Goal: Information Seeking & Learning: Find specific fact

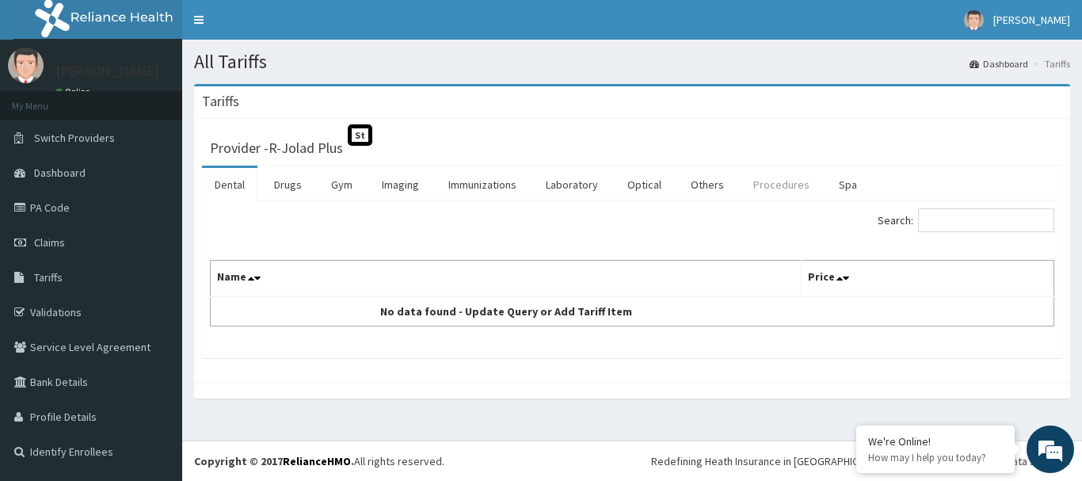
click at [770, 192] on link "Procedures" at bounding box center [781, 184] width 82 height 33
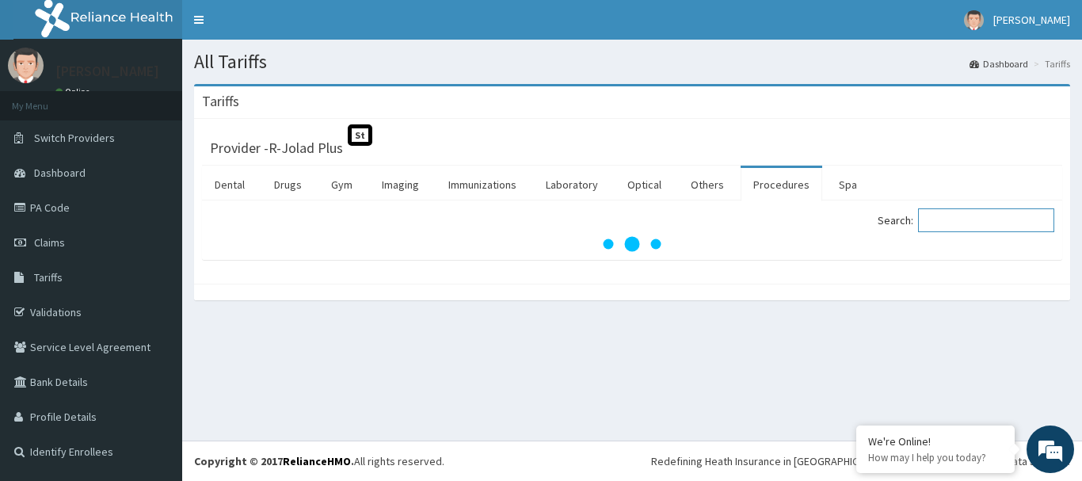
click at [996, 219] on input "Search:" at bounding box center [986, 220] width 136 height 24
paste input "Private Room"
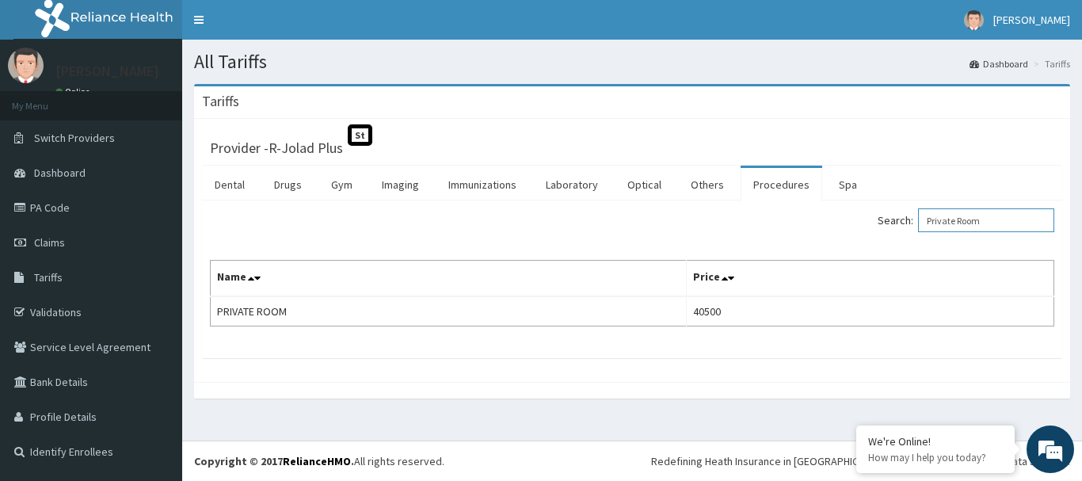
drag, startPoint x: 1029, startPoint y: 221, endPoint x: 923, endPoint y: 222, distance: 105.3
click at [923, 222] on label "Search: Private Room" at bounding box center [966, 220] width 177 height 24
paste input "[MEDICAL_DATA] Screening"
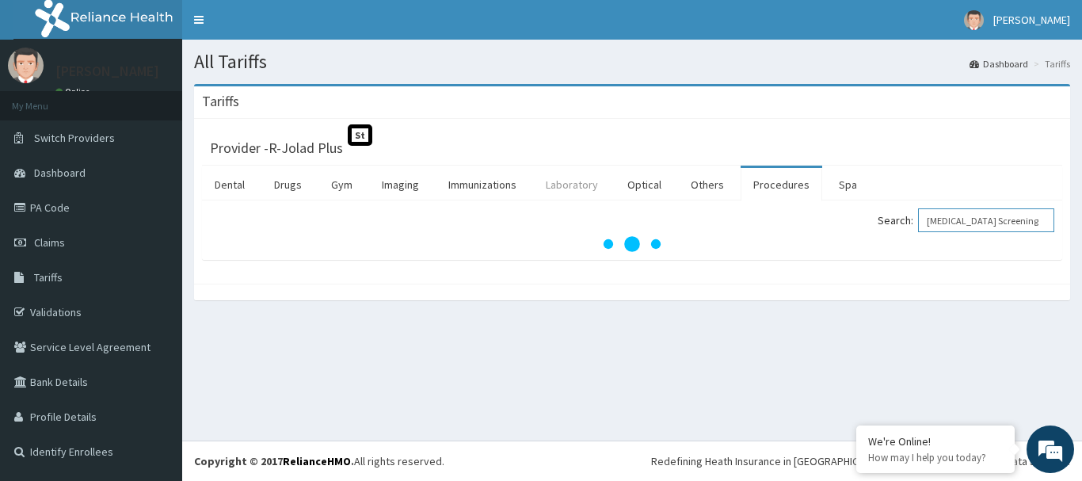
type input "[MEDICAL_DATA] Screening"
click at [554, 188] on link "Laboratory" at bounding box center [572, 184] width 78 height 33
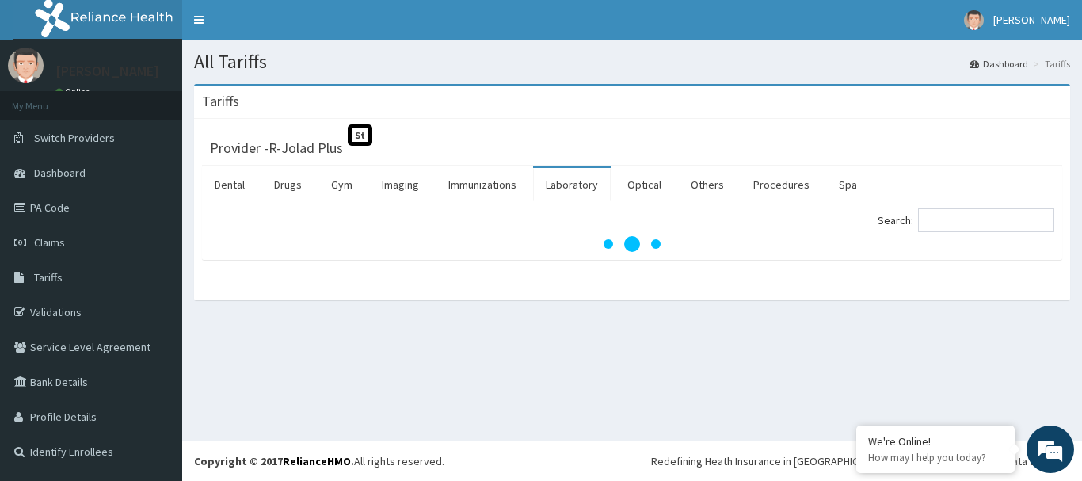
click at [946, 235] on div "Search:" at bounding box center [849, 222] width 410 height 28
click at [959, 223] on input "Search:" at bounding box center [986, 220] width 136 height 24
paste input "[MEDICAL_DATA] Screening"
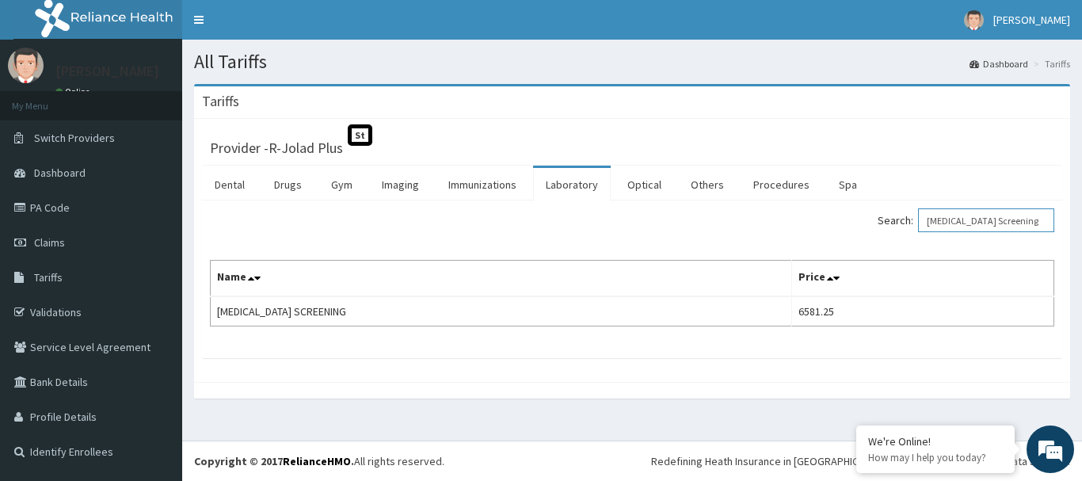
drag, startPoint x: 1023, startPoint y: 220, endPoint x: 849, endPoint y: 208, distance: 174.6
click at [849, 208] on div "Search: [MEDICAL_DATA] Screening" at bounding box center [849, 222] width 410 height 28
paste input "epatitis C"
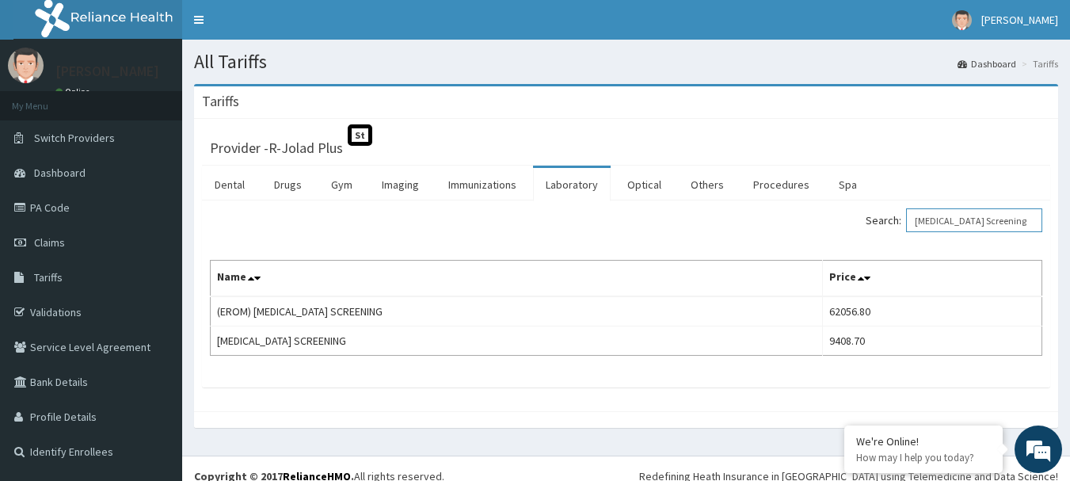
drag, startPoint x: 1037, startPoint y: 227, endPoint x: 834, endPoint y: 249, distance: 204.0
click at [834, 249] on div "Search: [MEDICAL_DATA] Screening Name Price (EROM) [MEDICAL_DATA] SCREENING 620…" at bounding box center [626, 281] width 832 height 147
paste input "B"
type input "[MEDICAL_DATA] Screening"
click at [791, 184] on link "Procedures" at bounding box center [781, 184] width 82 height 33
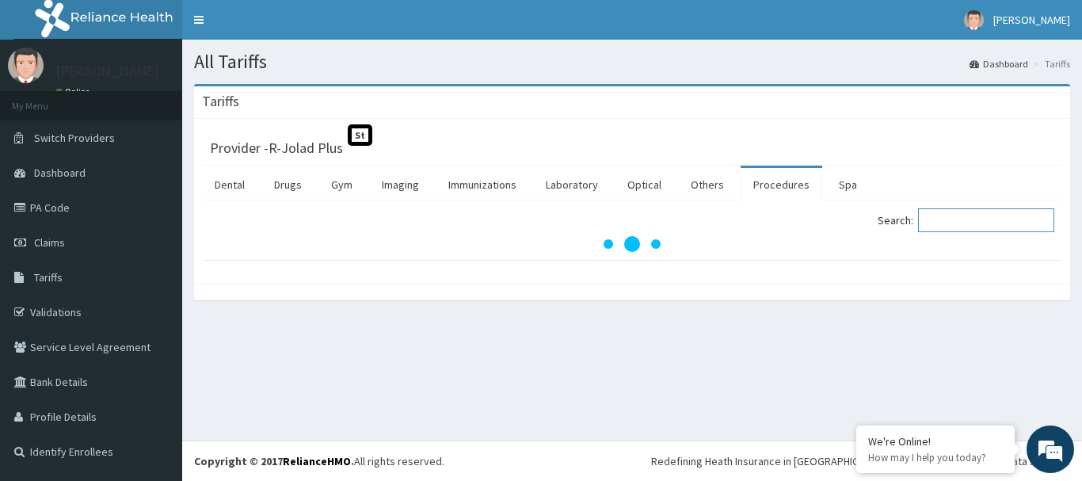
click at [942, 223] on input "Search:" at bounding box center [986, 220] width 136 height 24
paste input "[MEDICAL_DATA] - ONE PS"
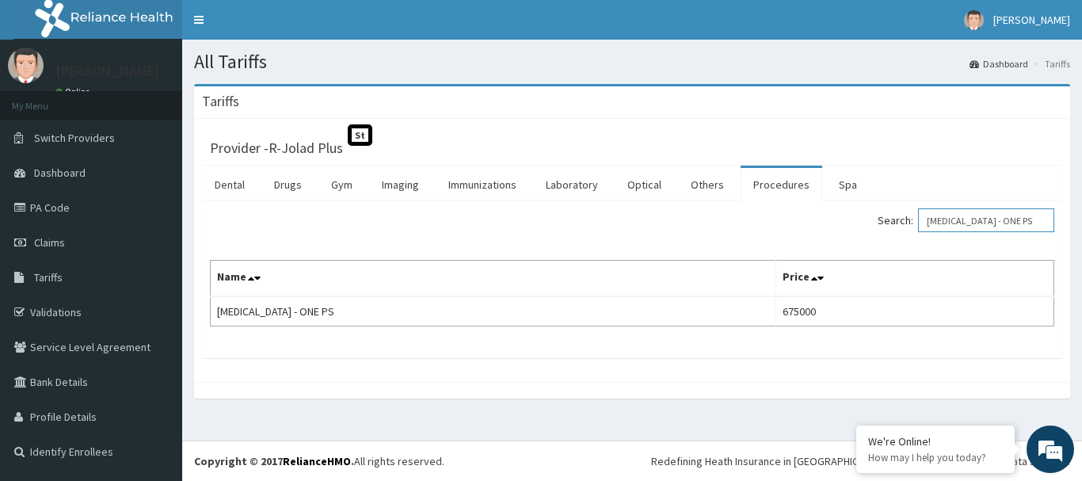
type input "[MEDICAL_DATA] - ONE PS"
